Goal: Navigation & Orientation: Find specific page/section

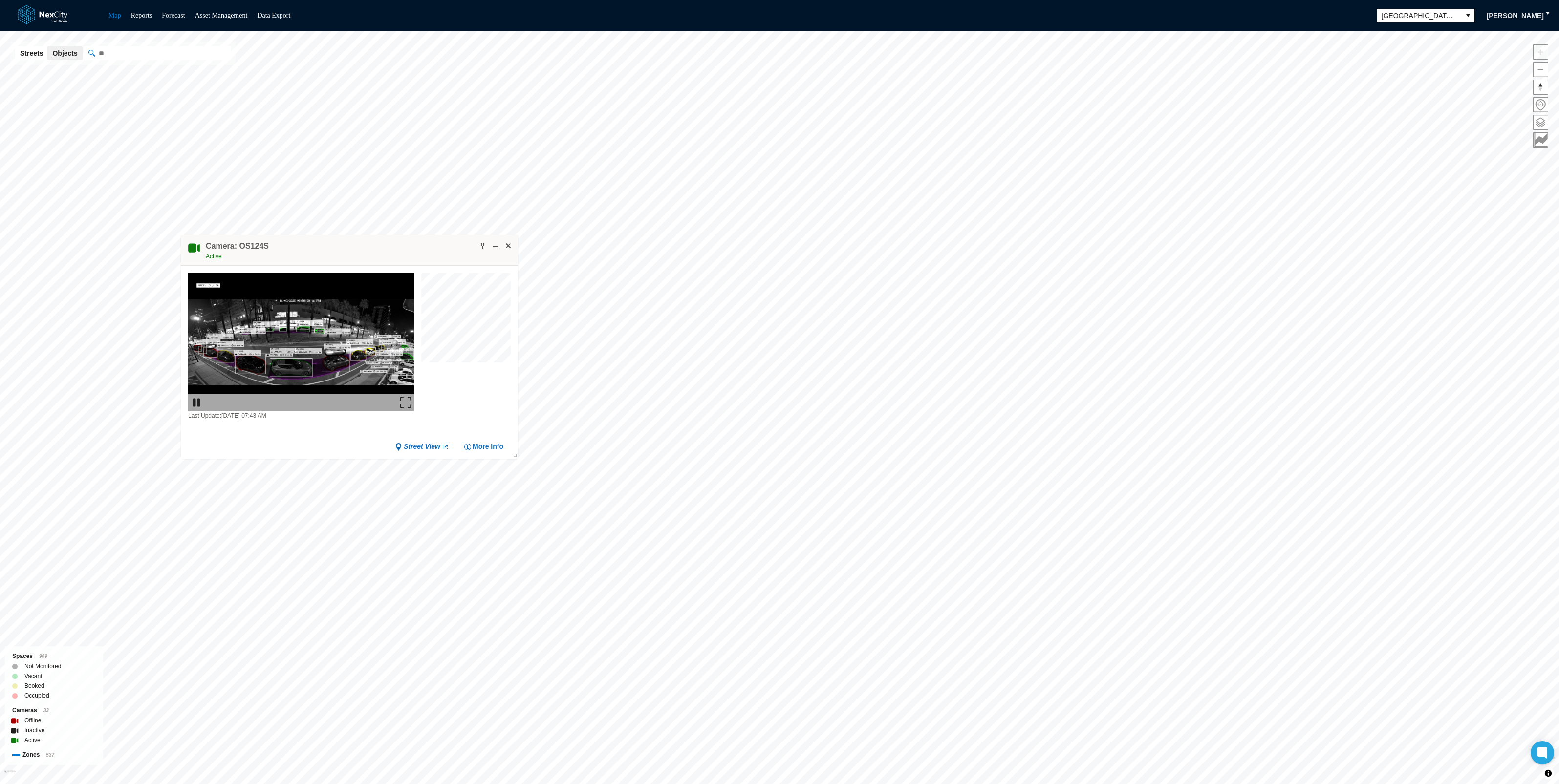
click at [405, 397] on img at bounding box center [405, 402] width 12 height 12
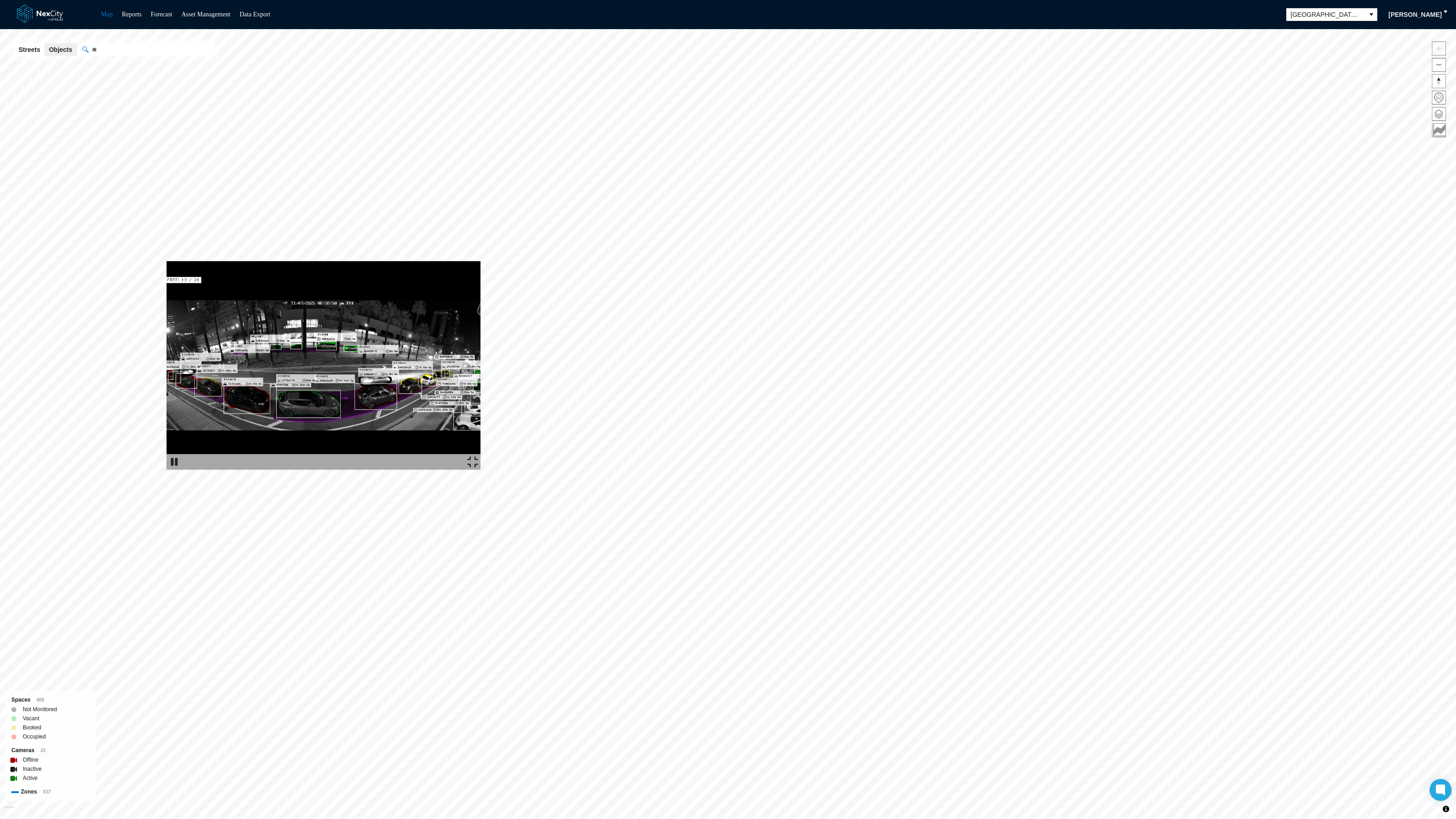
click at [480, 304] on img at bounding box center [323, 365] width 314 height 209
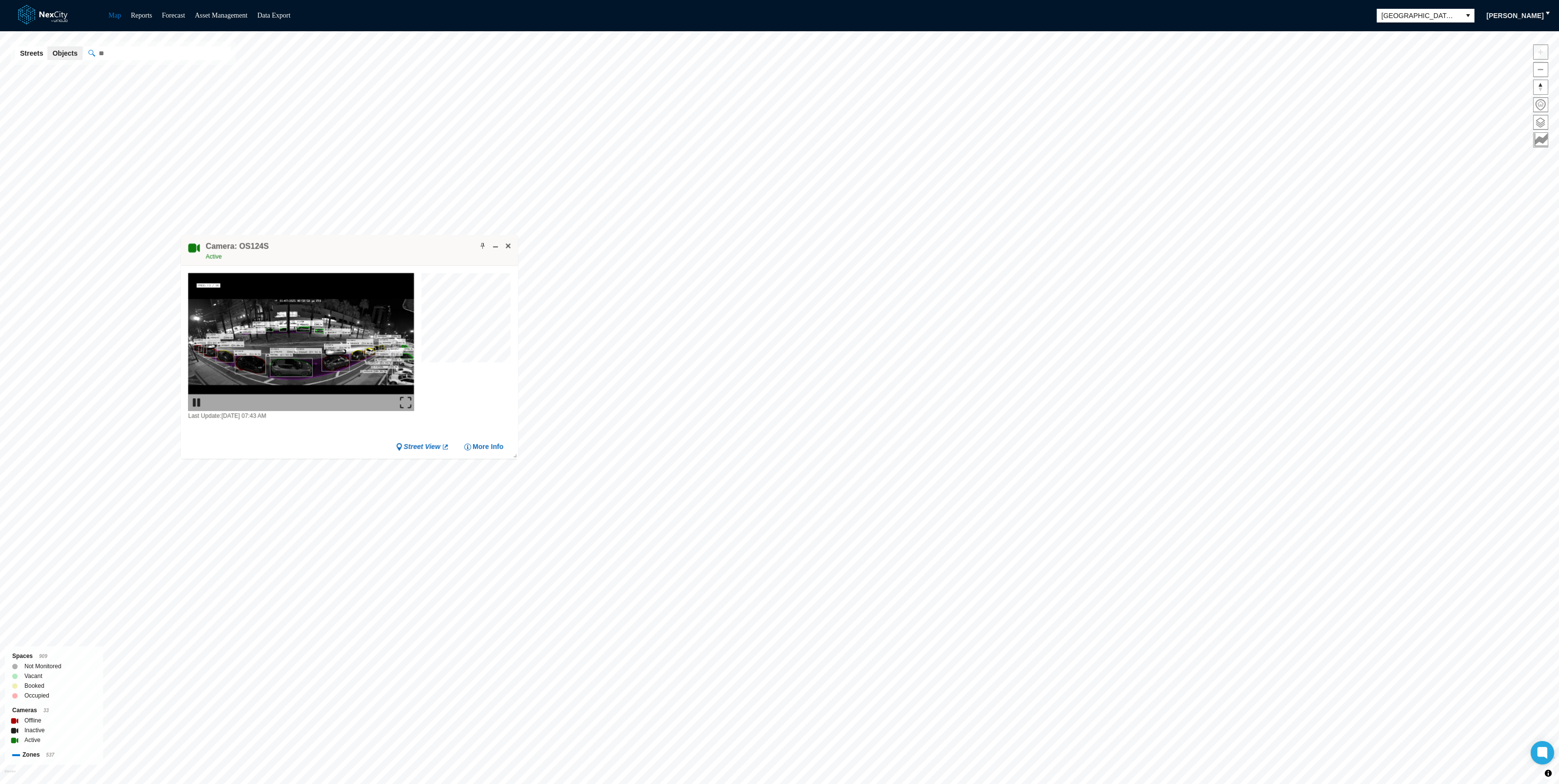
drag, startPoint x: 586, startPoint y: 102, endPoint x: 476, endPoint y: 362, distance: 282.3
click at [476, 362] on div at bounding box center [466, 346] width 89 height 147
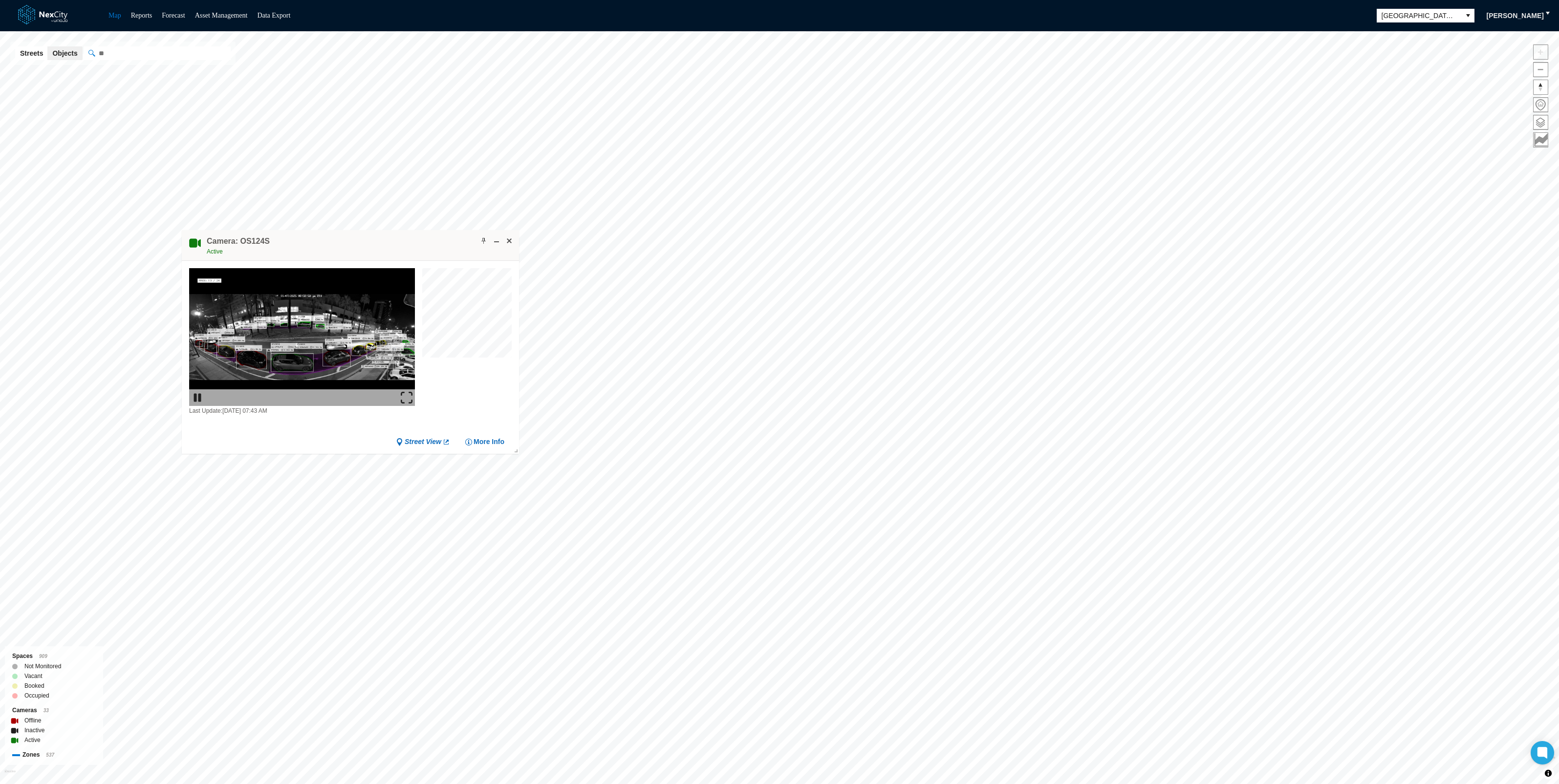
drag, startPoint x: 402, startPoint y: 398, endPoint x: 404, endPoint y: 461, distance: 63.0
click at [402, 397] on img at bounding box center [406, 397] width 12 height 12
